Goal: Task Accomplishment & Management: Manage account settings

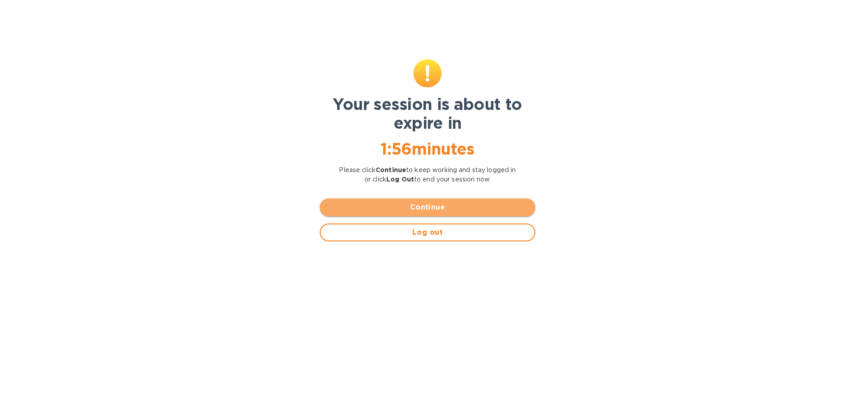
click at [399, 204] on span "Continue" at bounding box center [427, 207] width 201 height 11
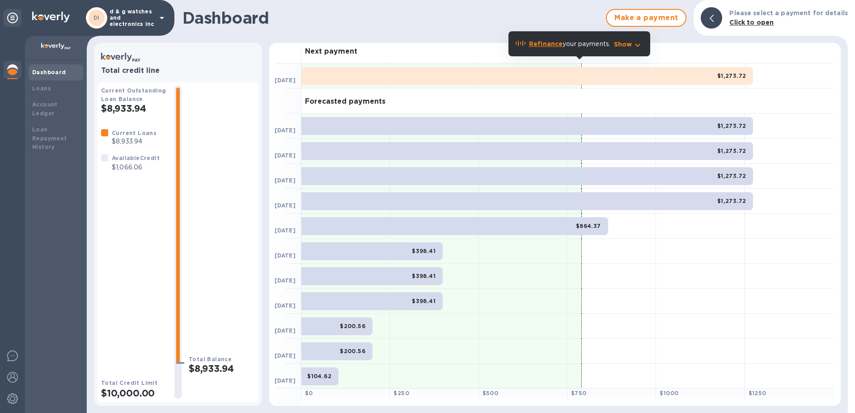
scroll to position [5, 0]
